Goal: Task Accomplishment & Management: Manage account settings

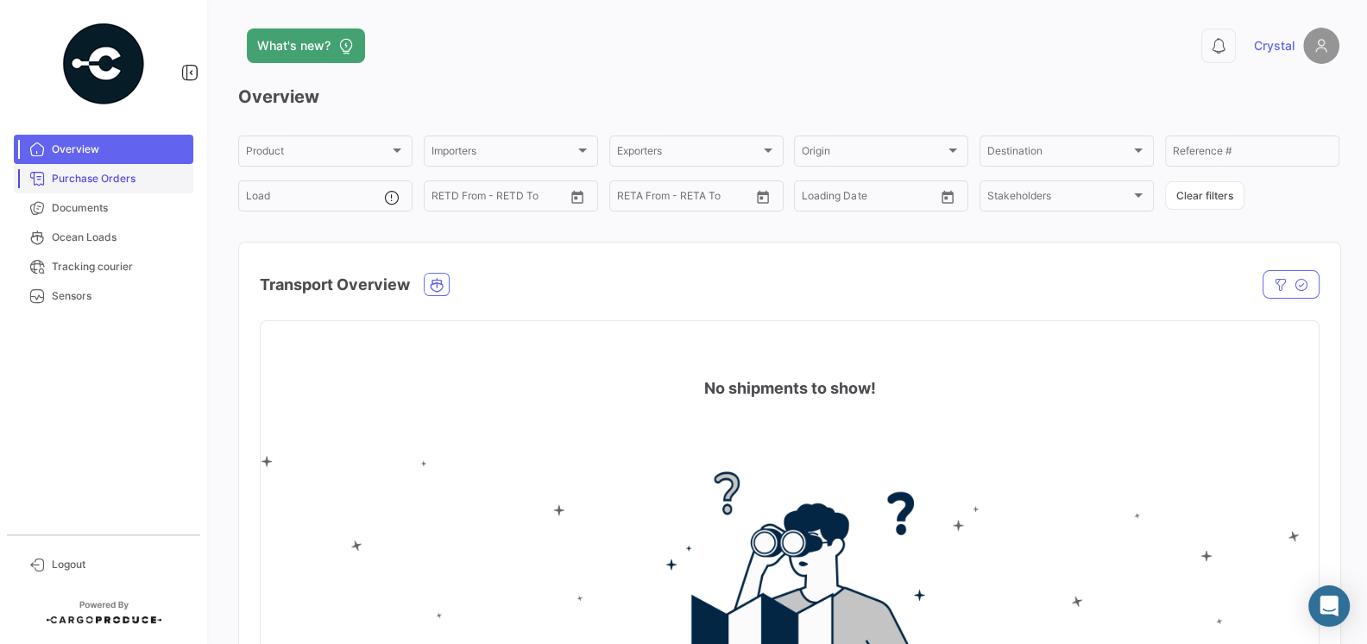
click at [98, 184] on span "Purchase Orders" at bounding box center [119, 179] width 135 height 16
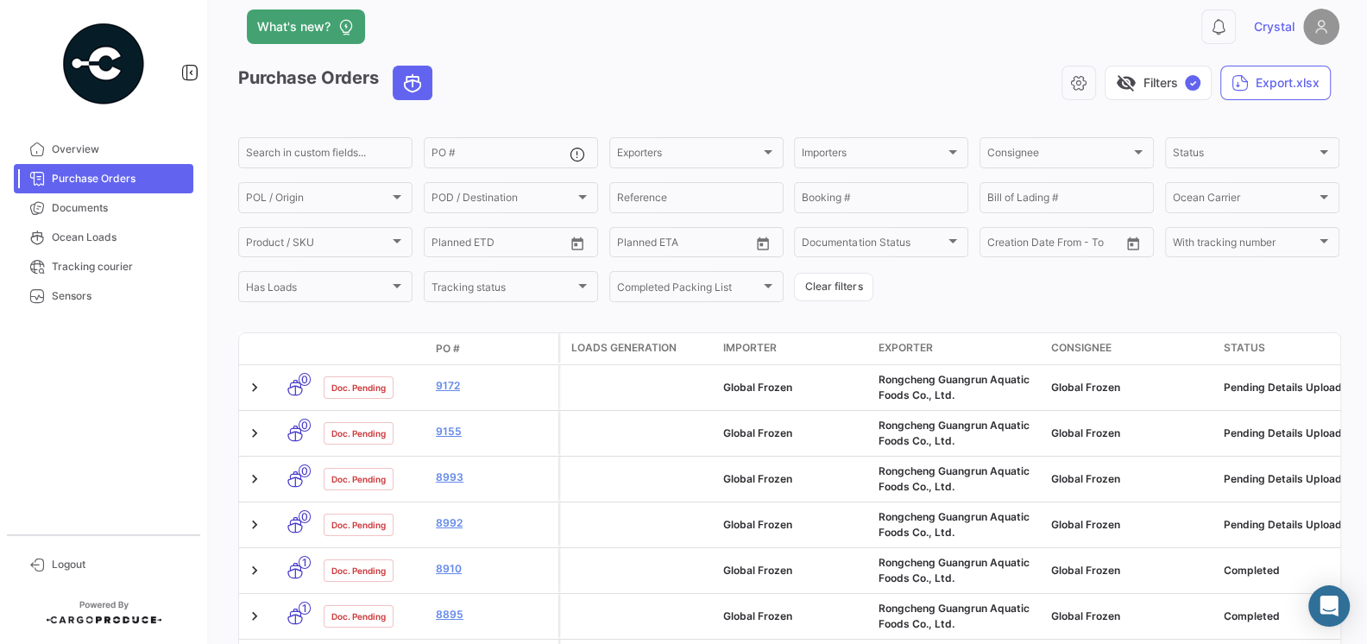
scroll to position [6, 0]
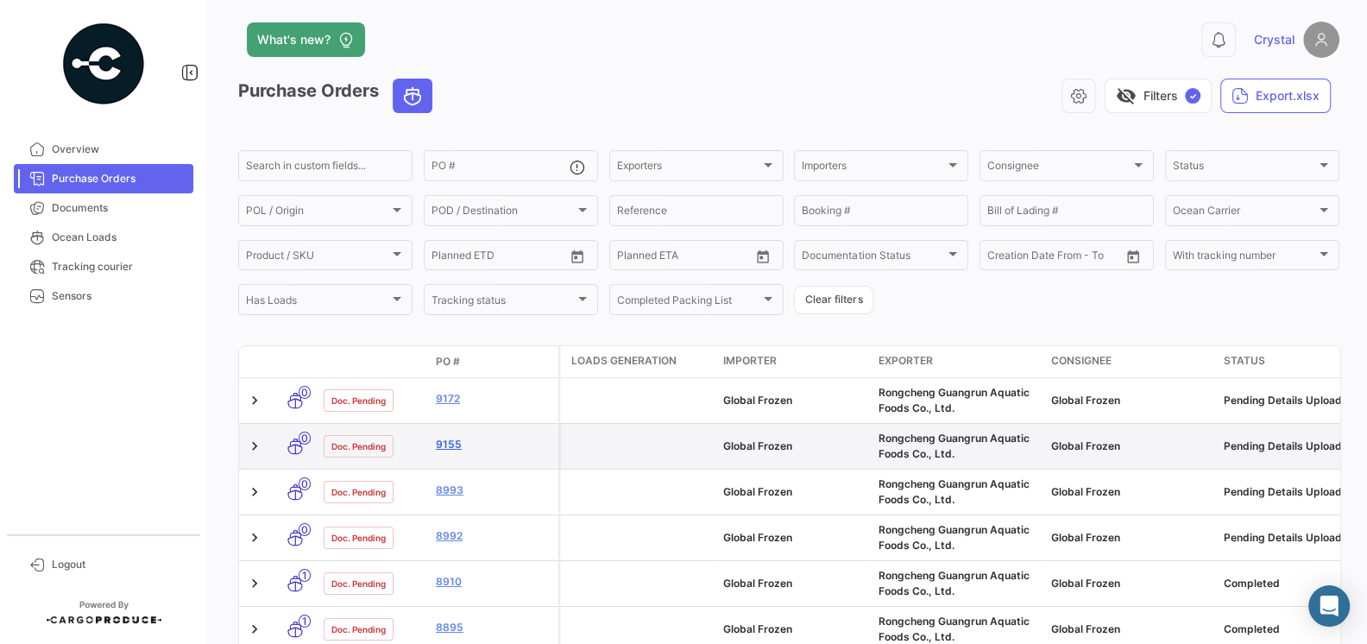
click at [454, 448] on link "9155" at bounding box center [494, 445] width 116 height 16
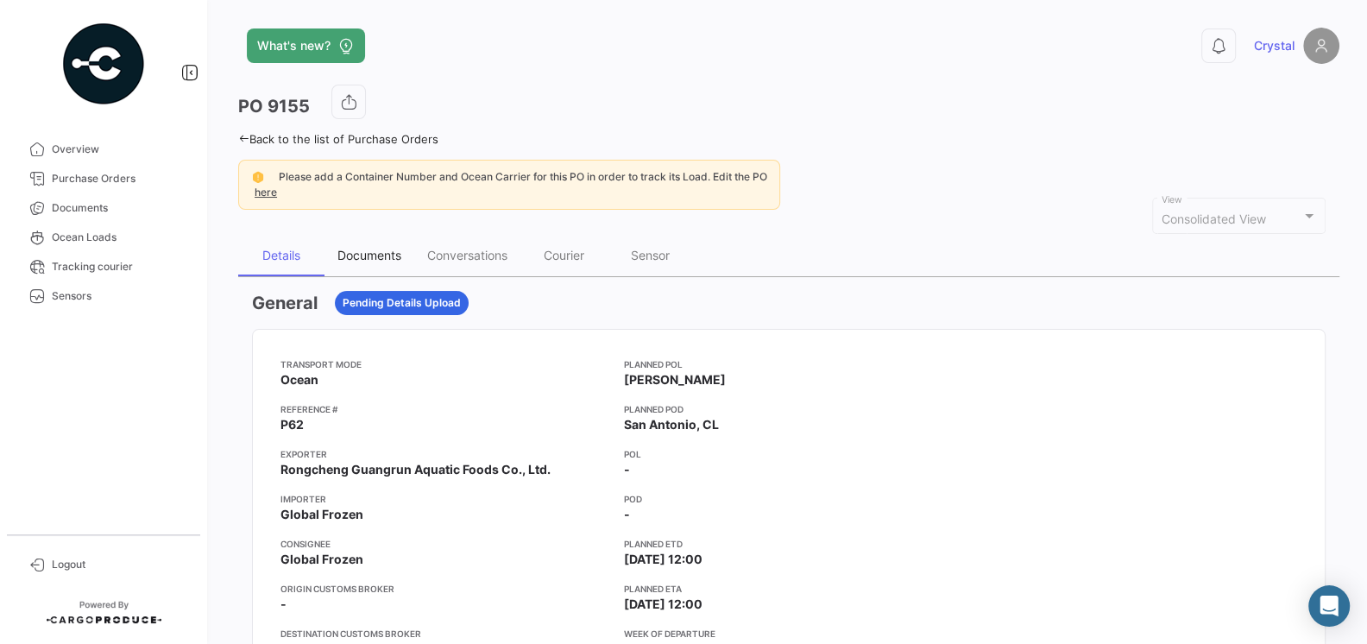
click at [346, 248] on div "Documents" at bounding box center [370, 255] width 64 height 15
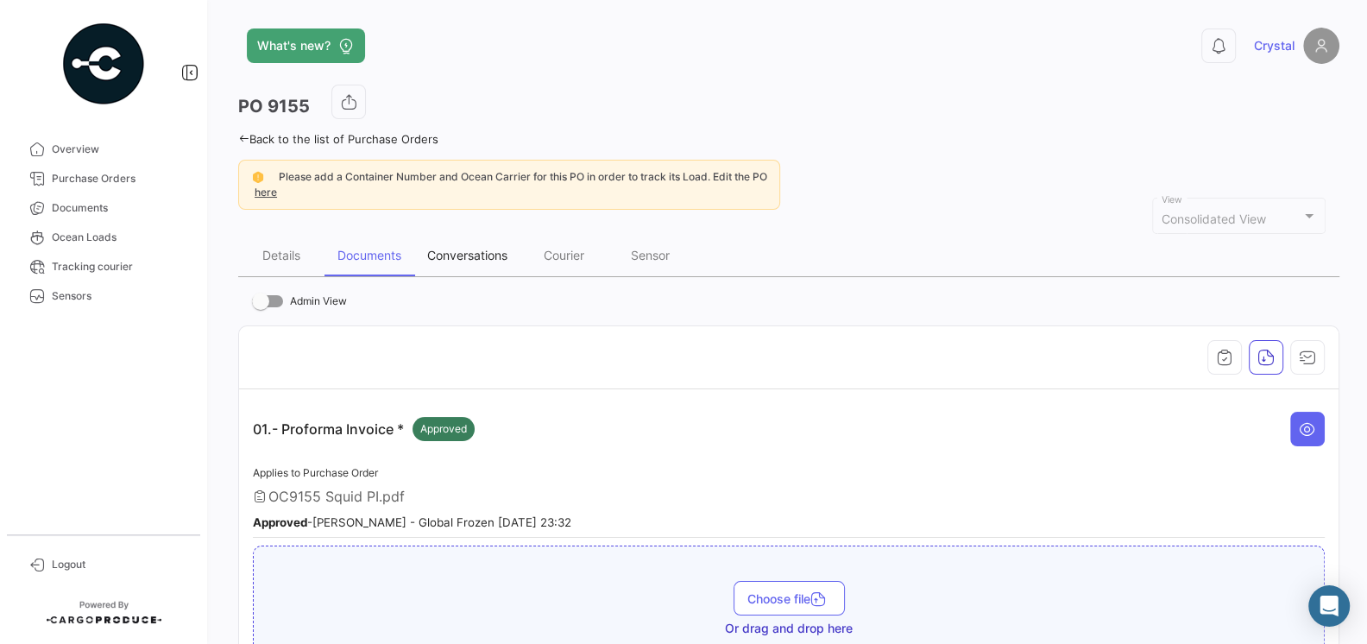
click at [465, 243] on div "Conversations" at bounding box center [467, 255] width 106 height 41
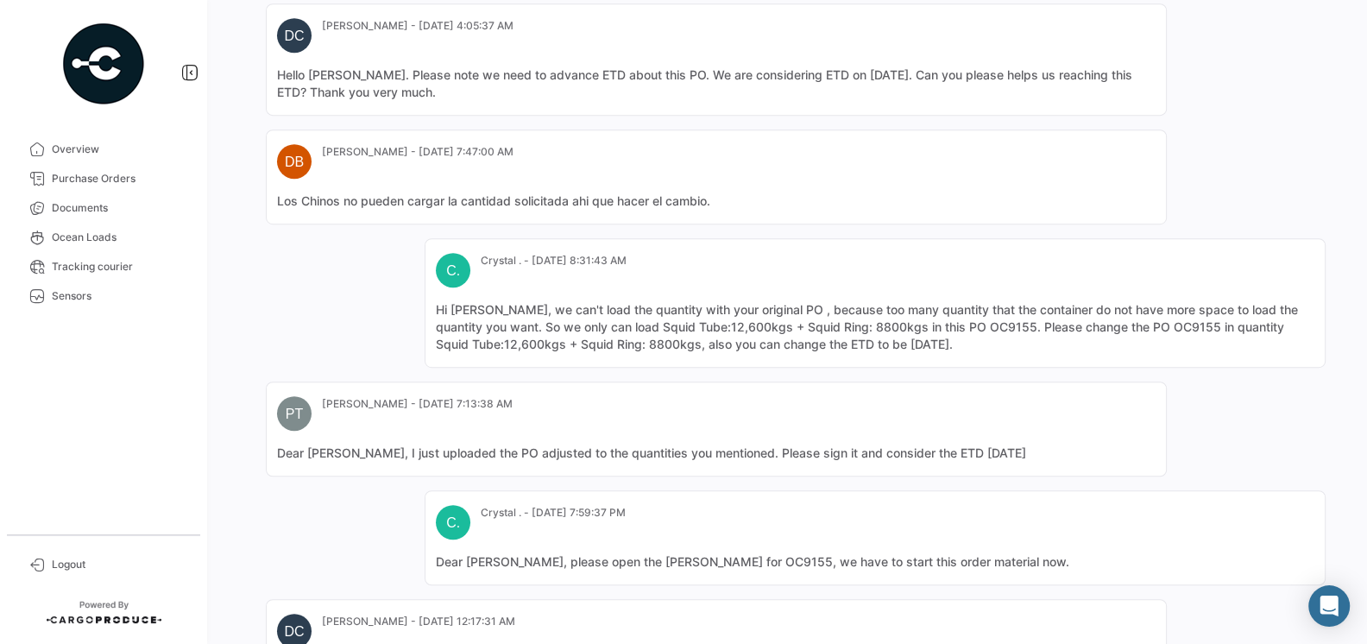
scroll to position [1040, 0]
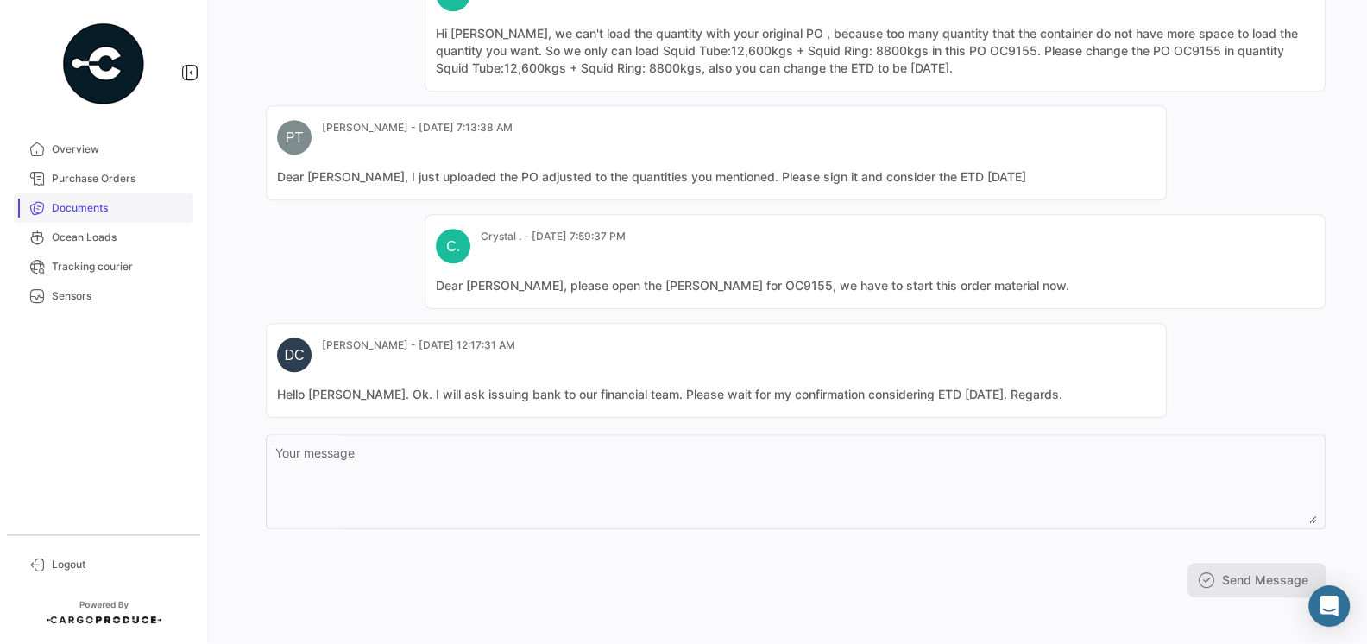
click at [79, 211] on span "Documents" at bounding box center [119, 208] width 135 height 16
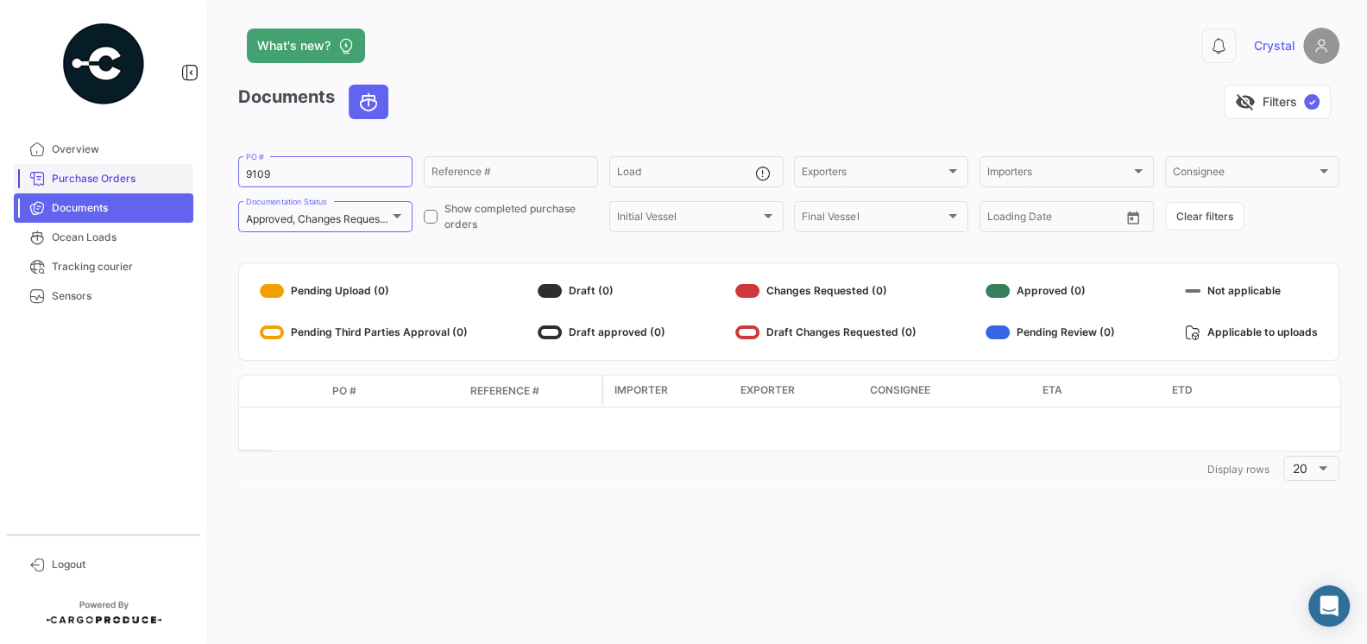
click at [92, 183] on span "Purchase Orders" at bounding box center [119, 179] width 135 height 16
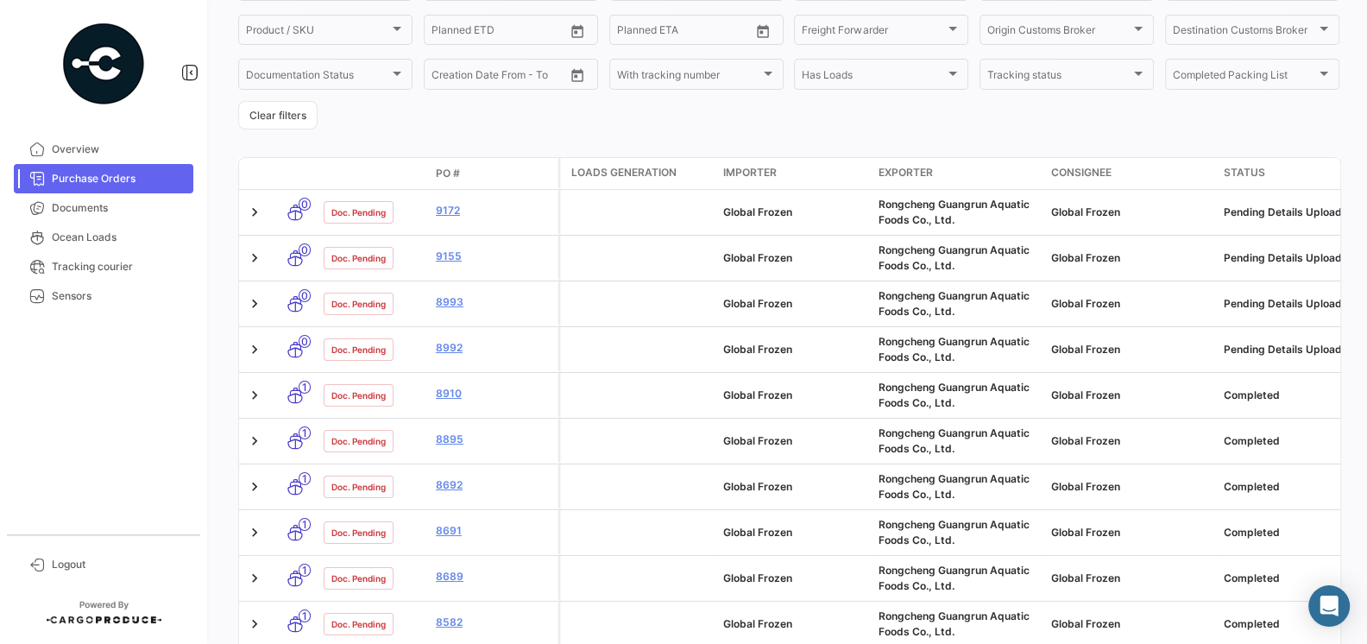
scroll to position [450, 0]
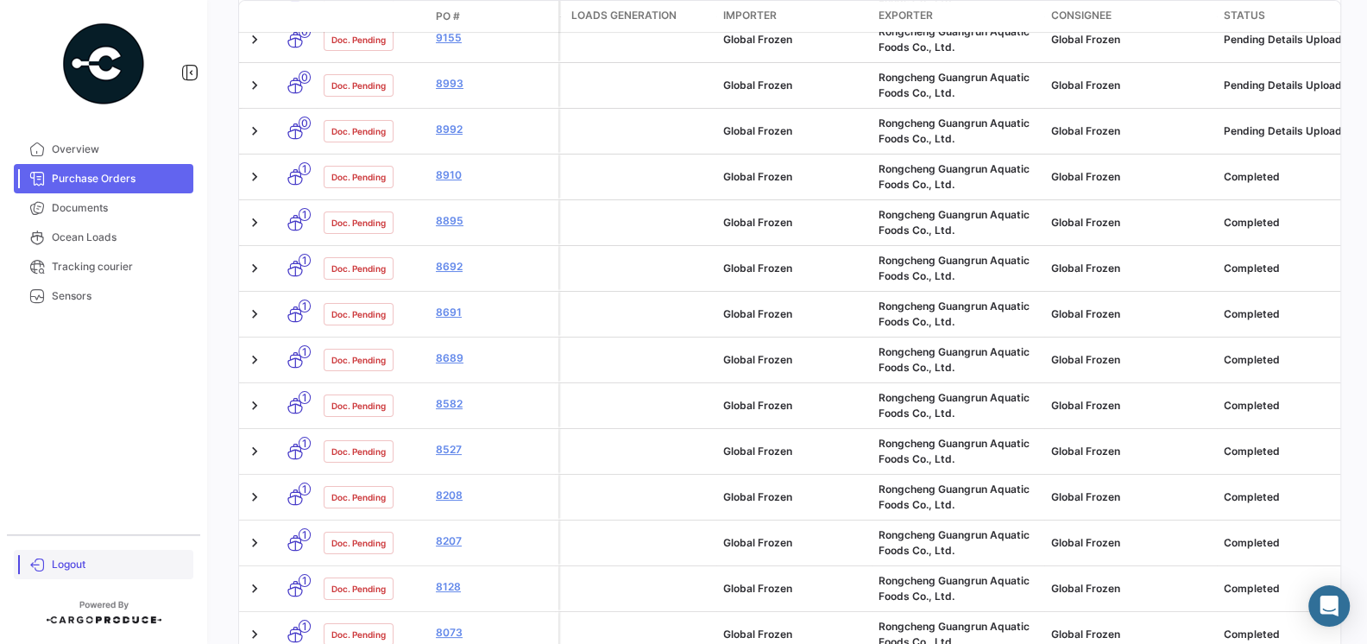
click at [49, 565] on link "Logout" at bounding box center [104, 564] width 180 height 29
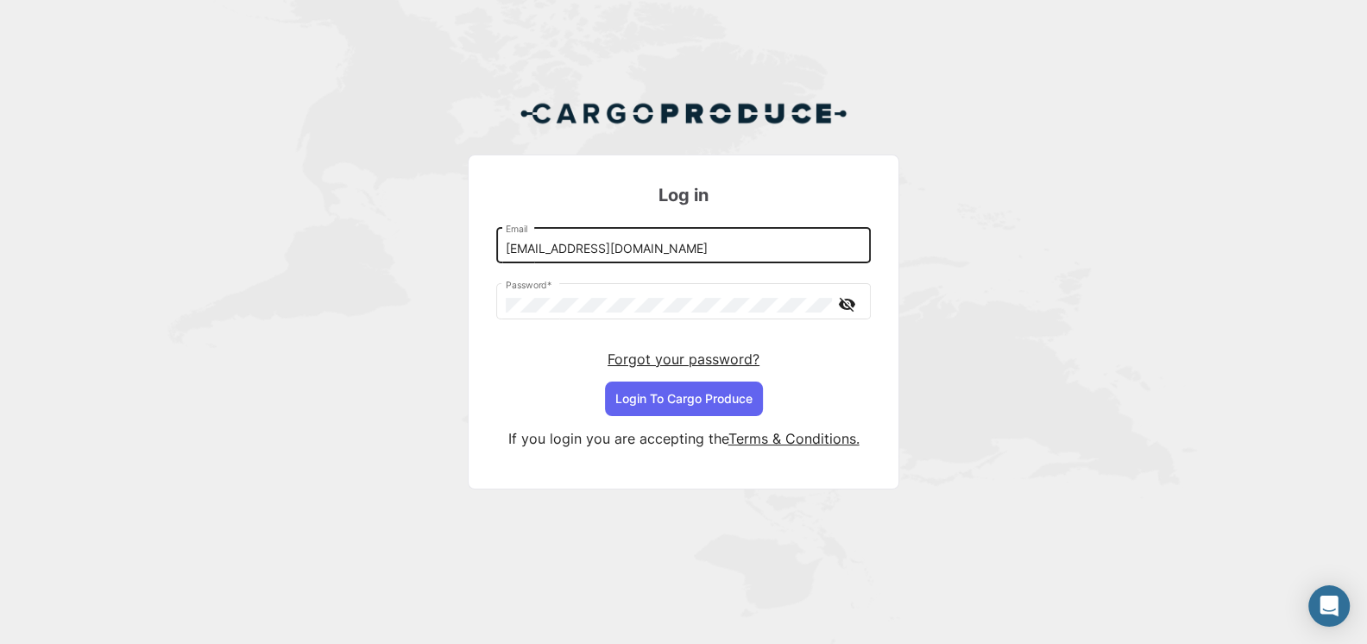
click at [673, 255] on input "[EMAIL_ADDRESS][DOMAIN_NAME]" at bounding box center [684, 249] width 357 height 15
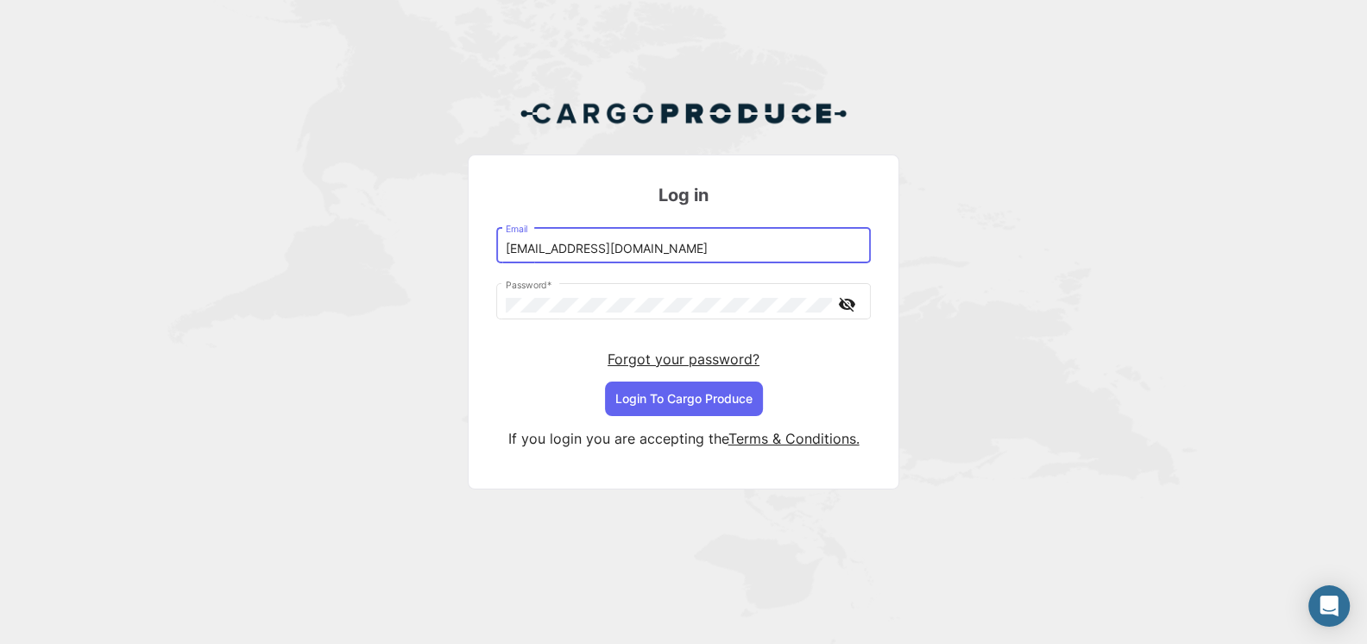
type input "[EMAIL_ADDRESS][DOMAIN_NAME]"
click at [688, 395] on button "Login To Cargo Produce" at bounding box center [684, 399] width 158 height 35
